Goal: Task Accomplishment & Management: Manage account settings

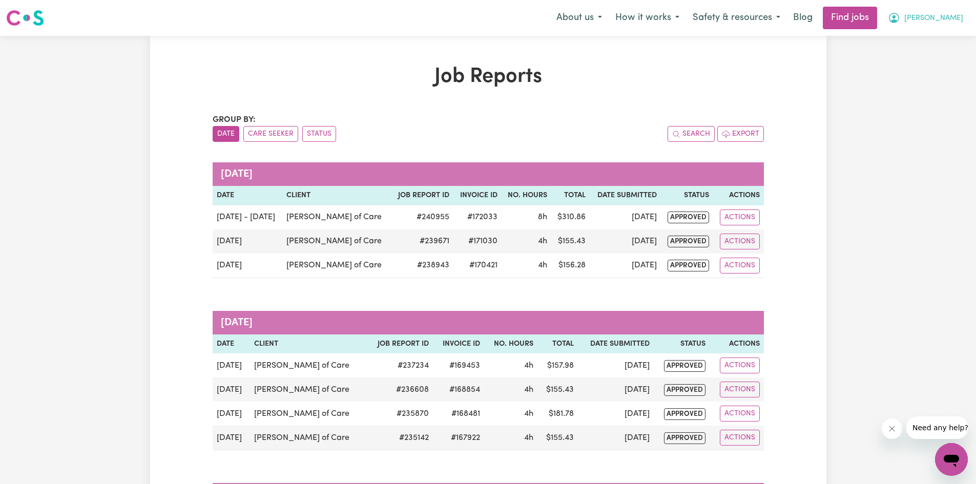
click at [955, 20] on span "Lee" at bounding box center [934, 18] width 59 height 11
click at [916, 44] on link "My Account" at bounding box center [929, 39] width 81 height 19
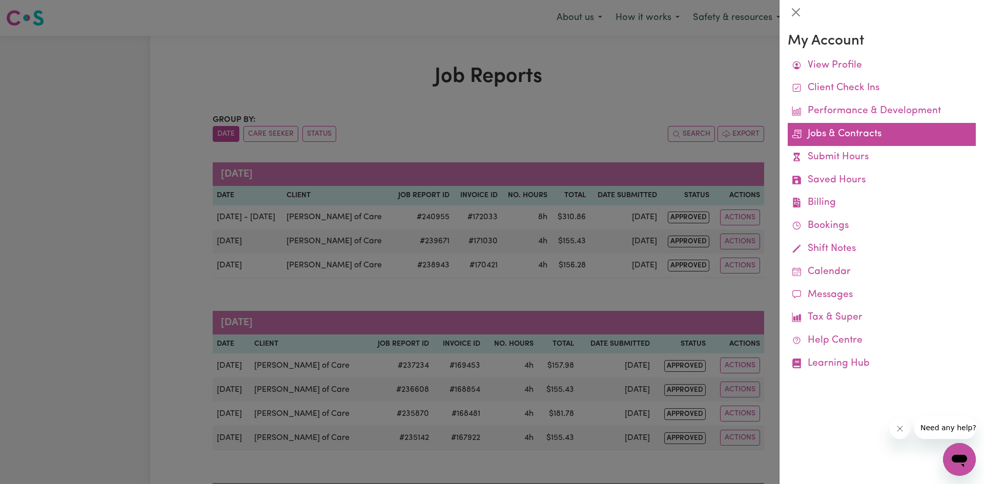
click at [847, 139] on link "Jobs & Contracts" at bounding box center [882, 134] width 188 height 23
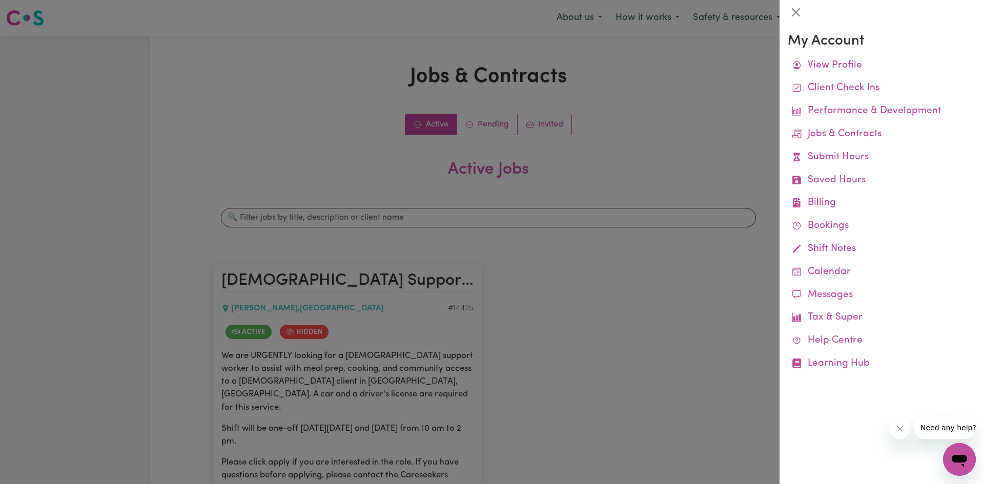
click at [644, 328] on div at bounding box center [492, 242] width 984 height 484
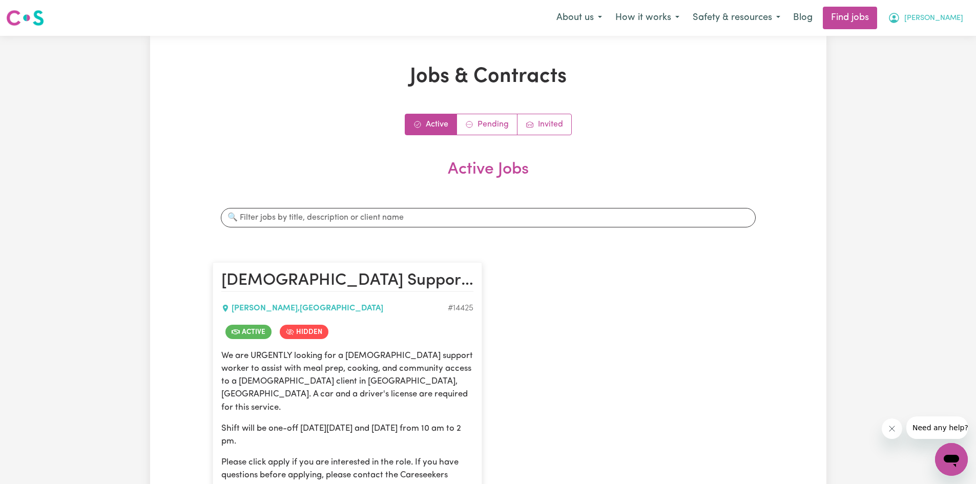
click at [957, 24] on span "Lee" at bounding box center [934, 18] width 59 height 11
click at [927, 39] on link "My Account" at bounding box center [929, 39] width 81 height 19
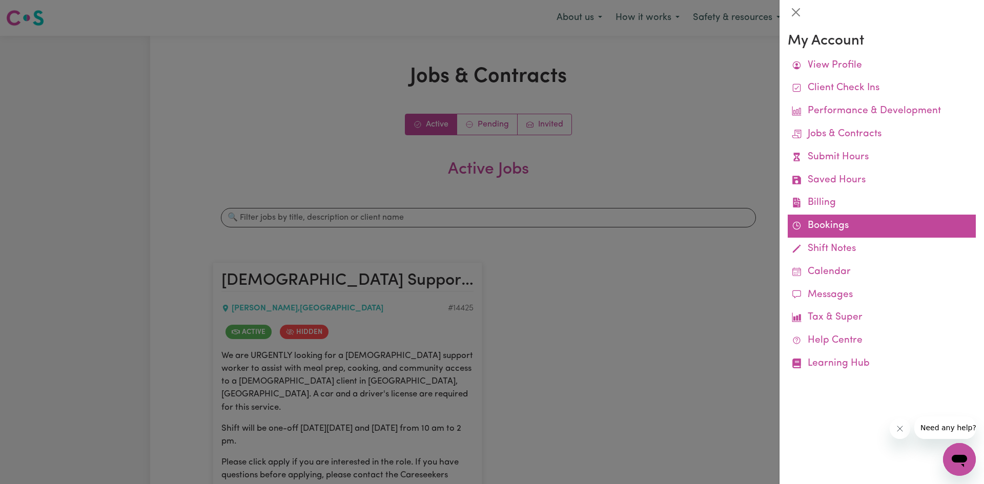
click at [819, 229] on link "Bookings" at bounding box center [882, 226] width 188 height 23
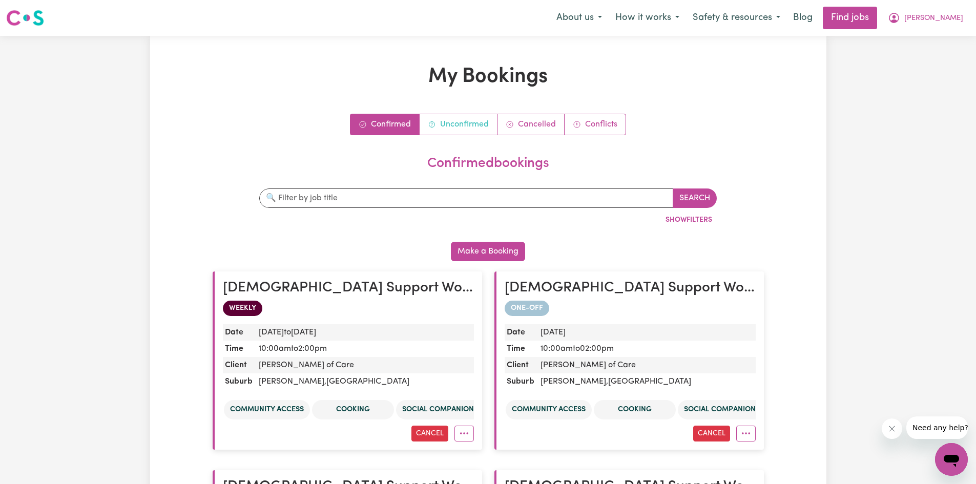
click at [467, 128] on link "Unconfirmed" at bounding box center [459, 124] width 78 height 20
